Goal: Transaction & Acquisition: Purchase product/service

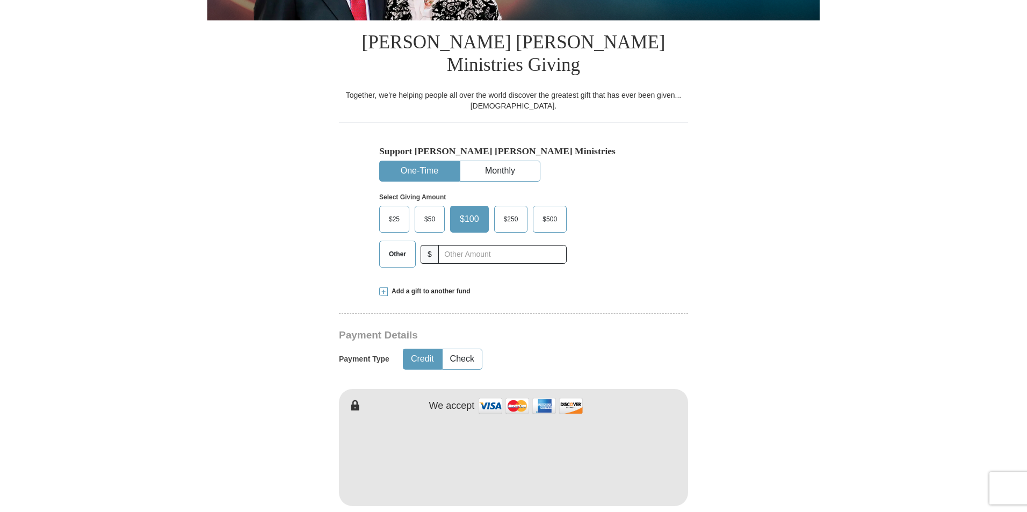
scroll to position [269, 0]
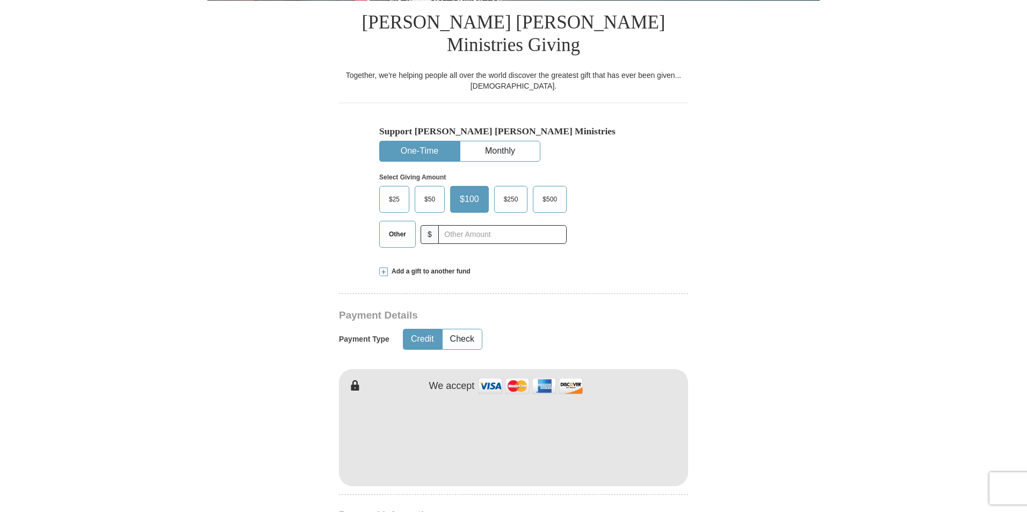
click at [428, 191] on span "$50" at bounding box center [429, 199] width 21 height 16
click at [0, 0] on input "$50" at bounding box center [0, 0] width 0 height 0
click at [464, 329] on button "Check" at bounding box center [462, 339] width 39 height 20
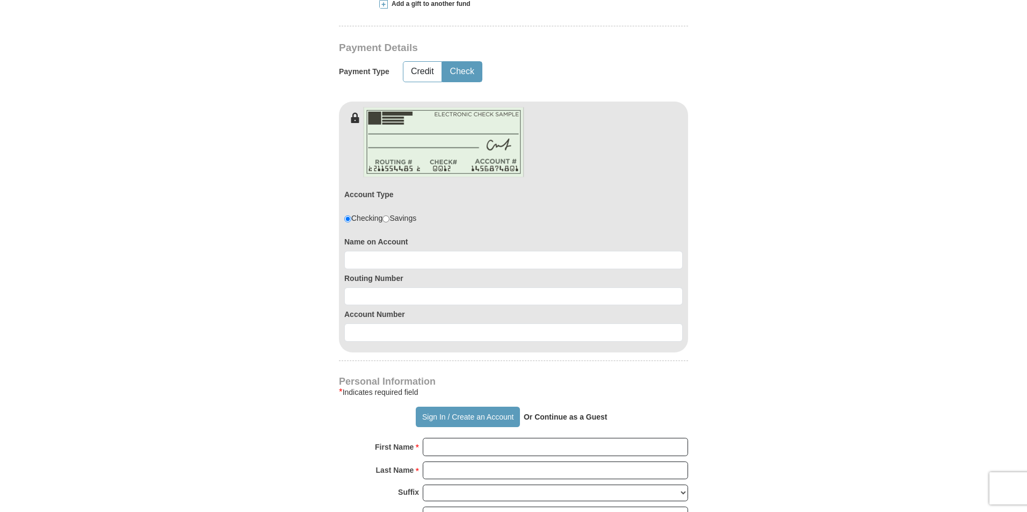
scroll to position [537, 0]
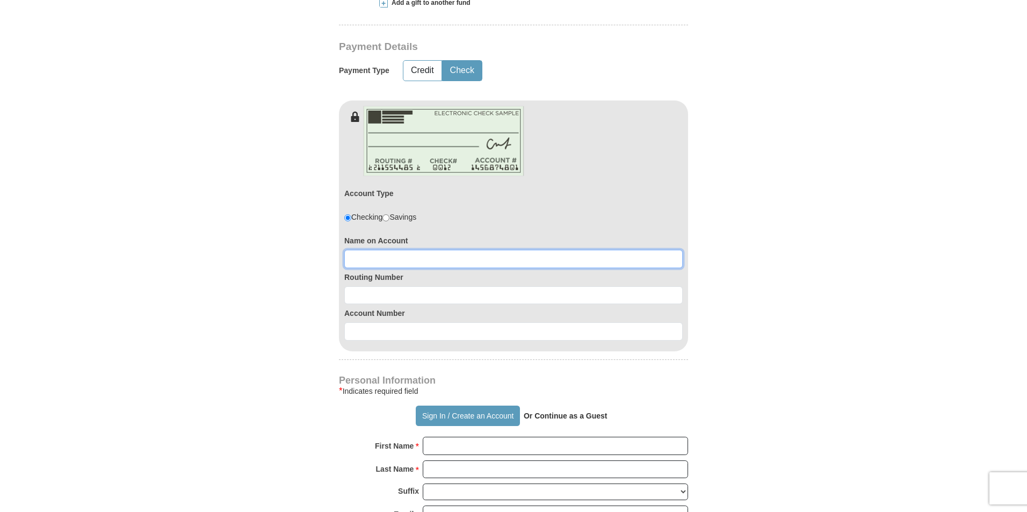
click at [370, 250] on input at bounding box center [513, 259] width 338 height 18
type input "K"
type input "[PERSON_NAME]"
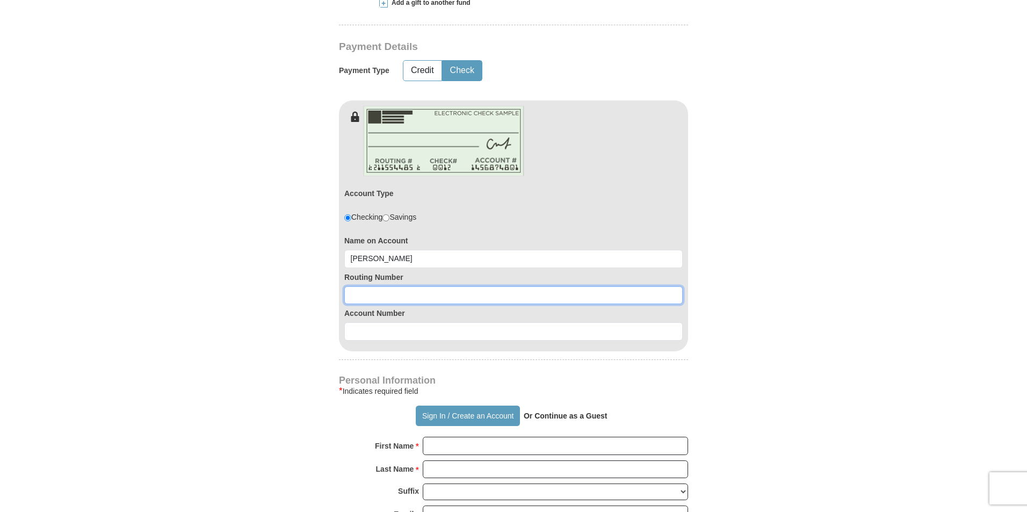
click at [393, 286] on input at bounding box center [513, 295] width 338 height 18
type input "071114255"
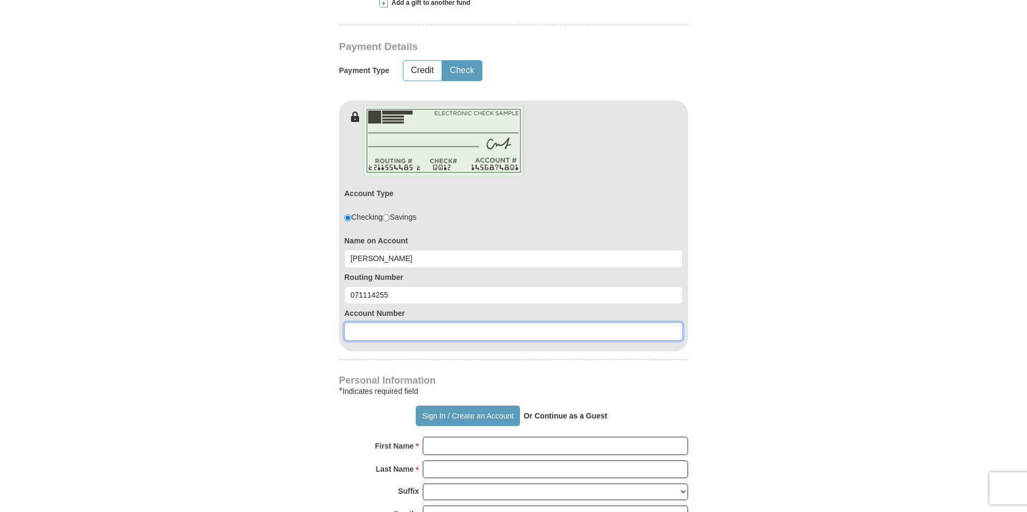
click at [419, 322] on input at bounding box center [513, 331] width 338 height 18
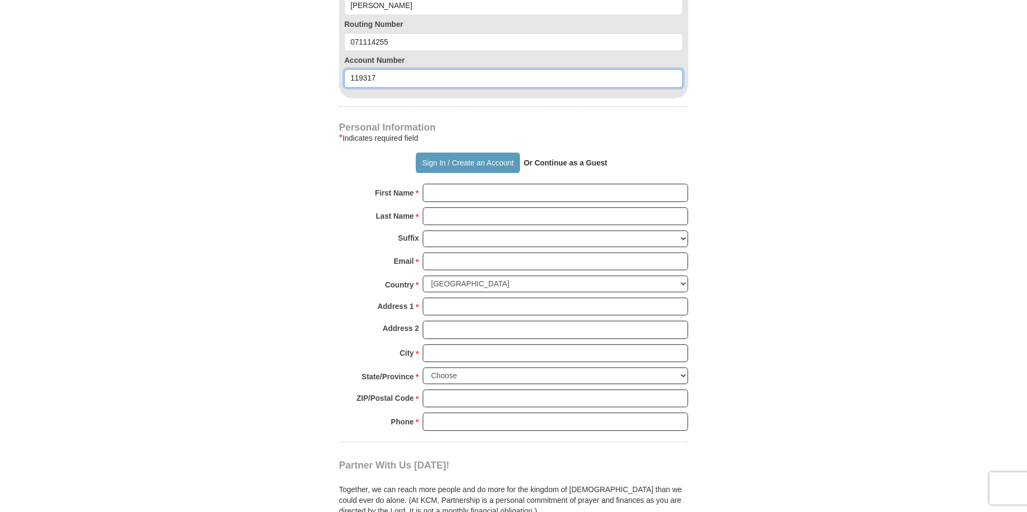
scroll to position [913, 0]
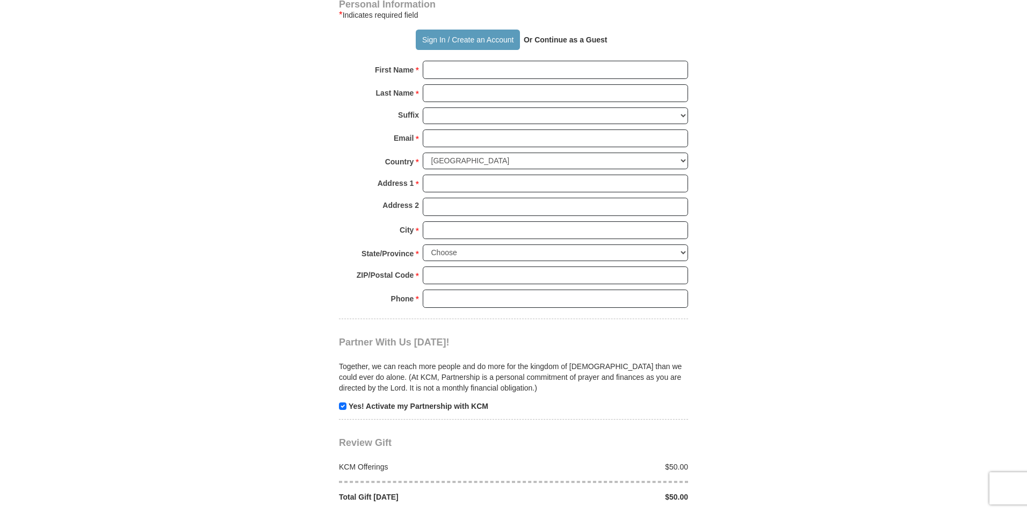
type input "119317"
click at [552, 35] on strong "Or Continue as a Guest" at bounding box center [566, 39] width 84 height 9
click at [593, 31] on p "Or Continue as a Guest" at bounding box center [565, 40] width 91 height 18
click at [546, 35] on strong "Or Continue as a Guest" at bounding box center [566, 39] width 84 height 9
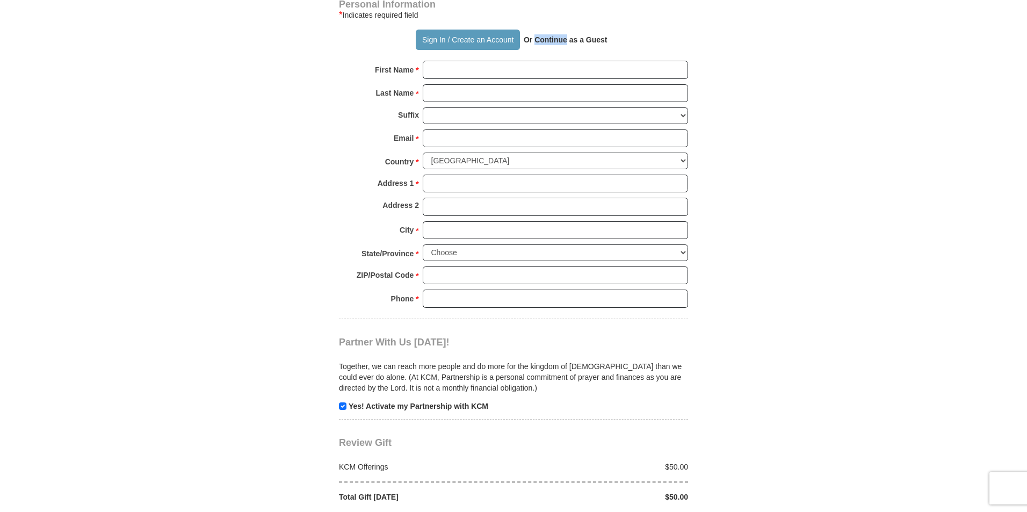
click at [546, 35] on strong "Or Continue as a Guest" at bounding box center [566, 39] width 84 height 9
click at [547, 35] on strong "Or Continue as a Guest" at bounding box center [566, 39] width 84 height 9
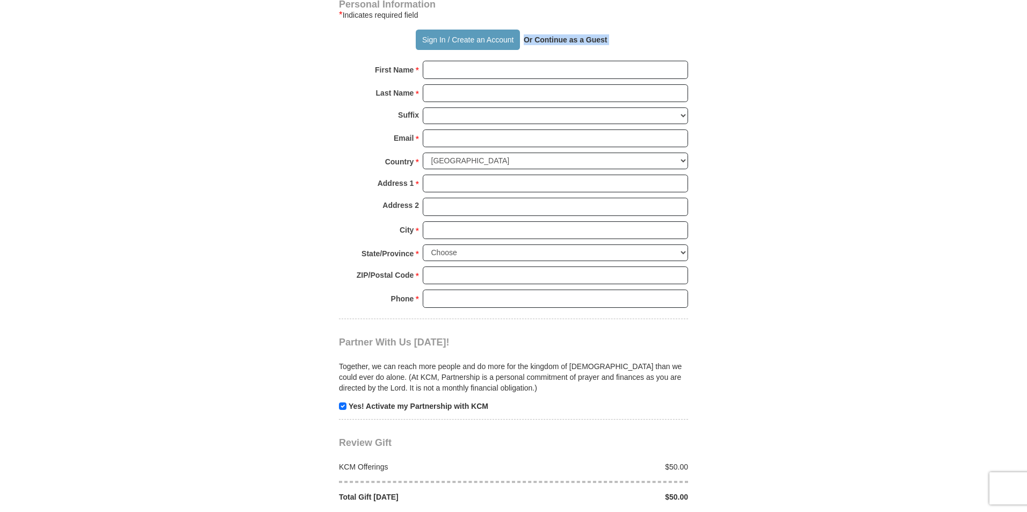
click at [547, 35] on strong "Or Continue as a Guest" at bounding box center [566, 39] width 84 height 9
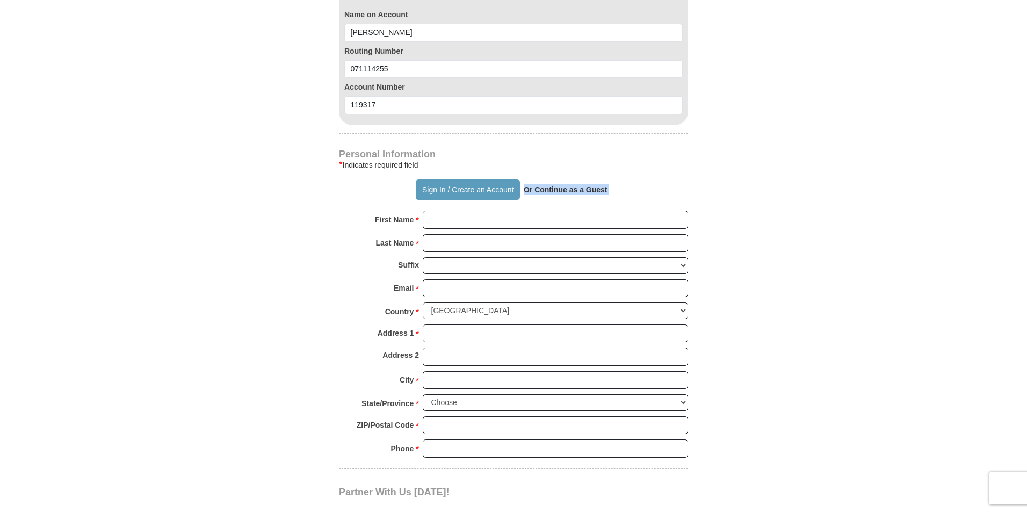
scroll to position [752, 0]
